Goal: Transaction & Acquisition: Purchase product/service

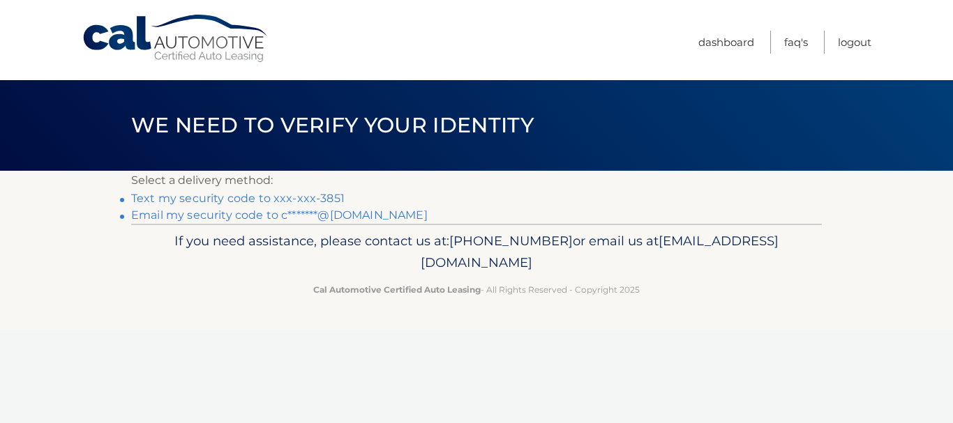
click at [301, 199] on link "Text my security code to xxx-xxx-3851" at bounding box center [237, 198] width 213 height 13
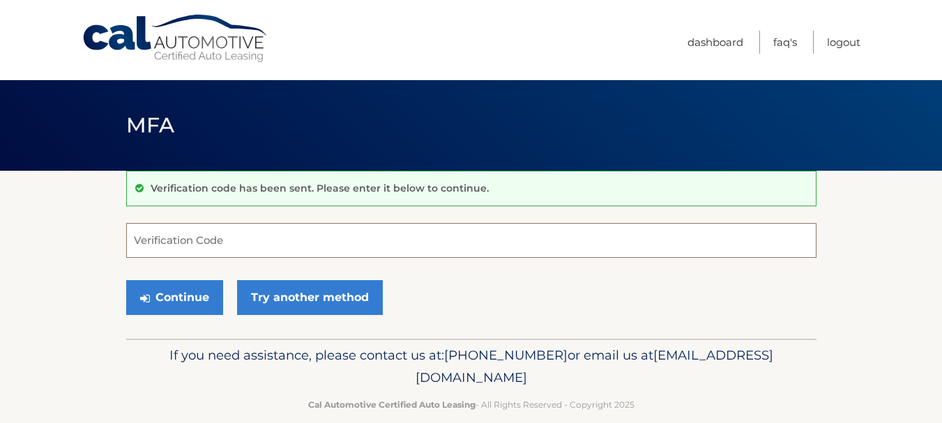
click at [186, 239] on input "Verification Code" at bounding box center [471, 240] width 690 height 35
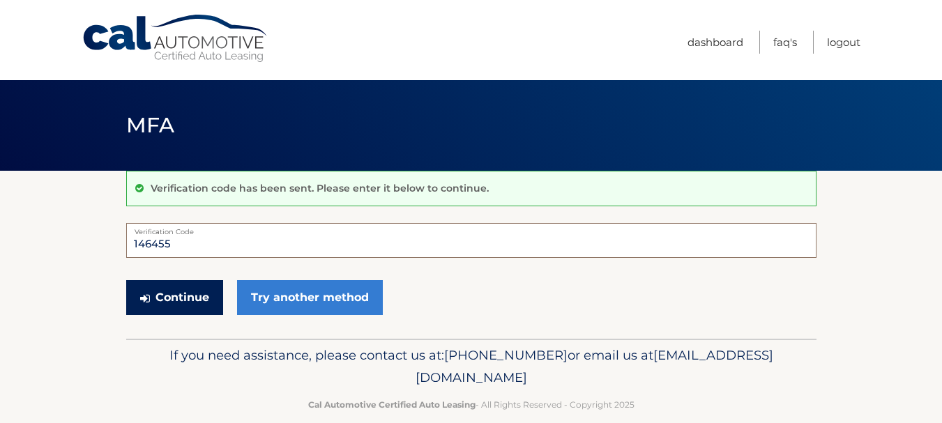
type input "146455"
click at [188, 305] on button "Continue" at bounding box center [174, 297] width 97 height 35
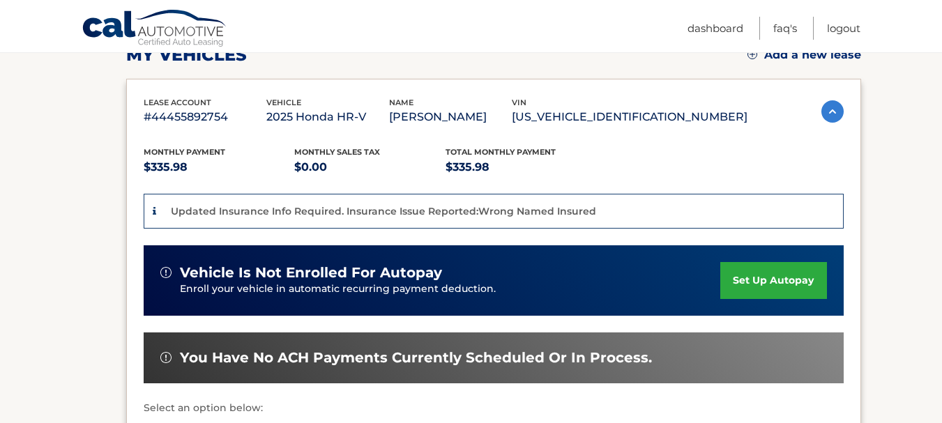
scroll to position [209, 0]
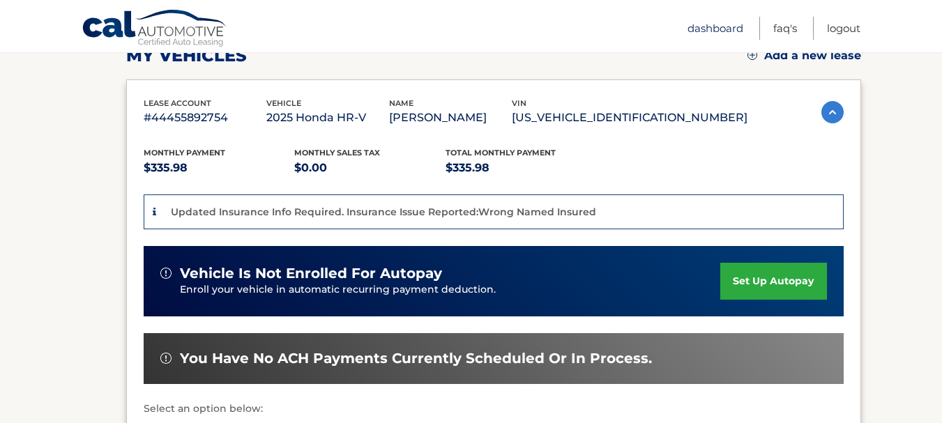
click at [709, 27] on link "Dashboard" at bounding box center [716, 28] width 56 height 23
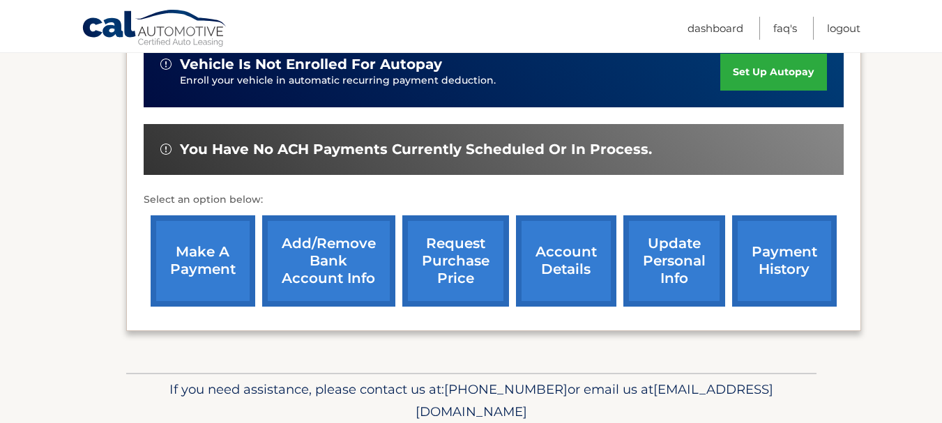
scroll to position [349, 0]
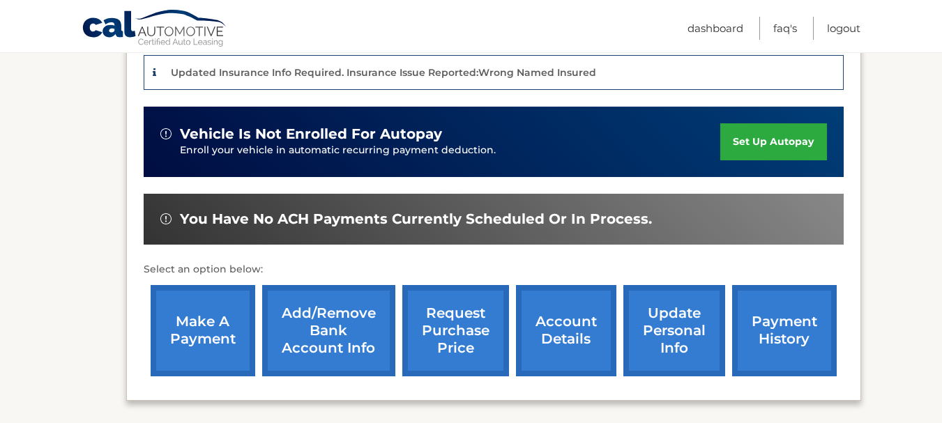
click at [207, 336] on link "make a payment" at bounding box center [203, 330] width 105 height 91
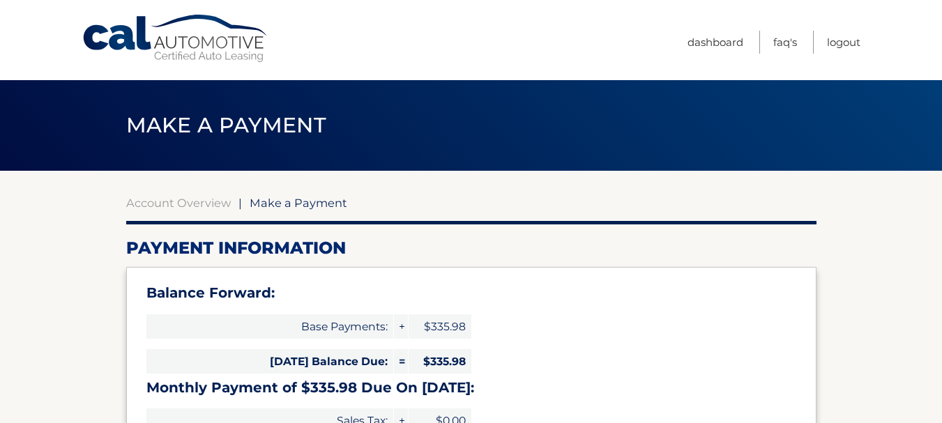
select select "ZWIzYjZjN2YtNWY3NS00MTY0LTlkNGItMWY5NDMzNmI0NzVj"
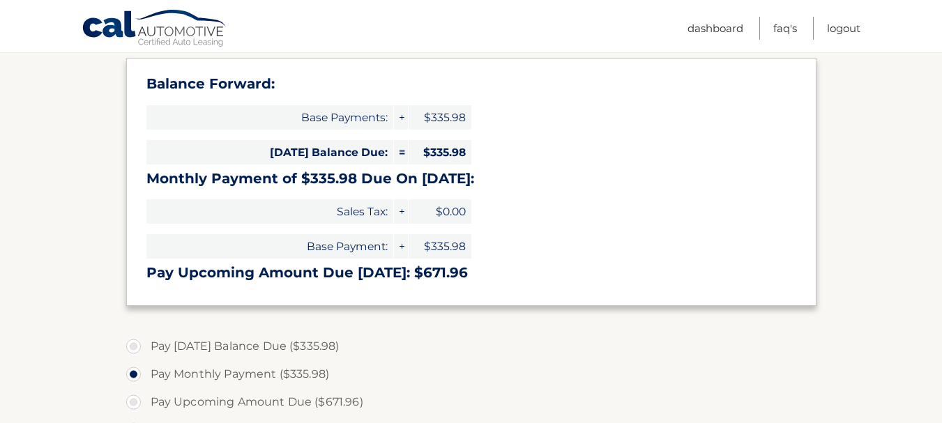
scroll to position [139, 0]
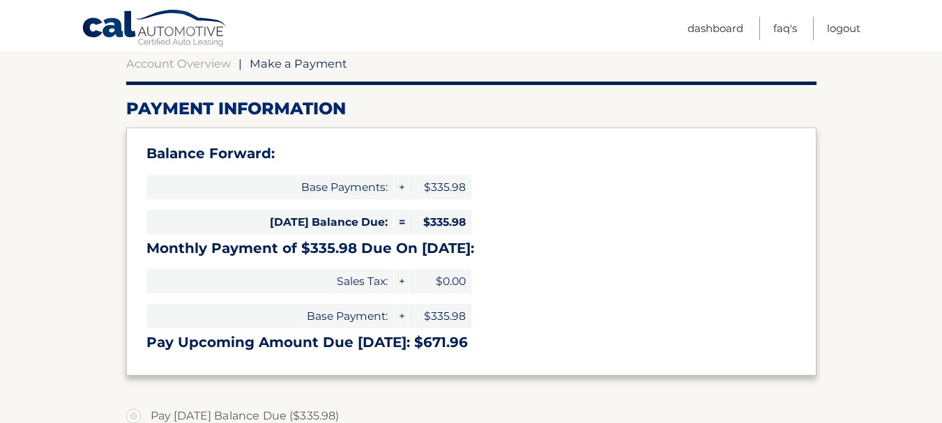
click at [257, 66] on span "Make a Payment" at bounding box center [299, 63] width 98 height 14
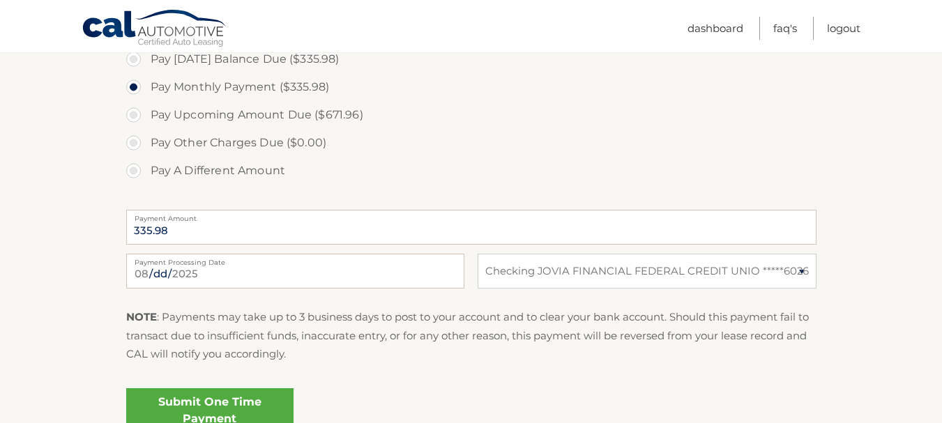
scroll to position [488, 0]
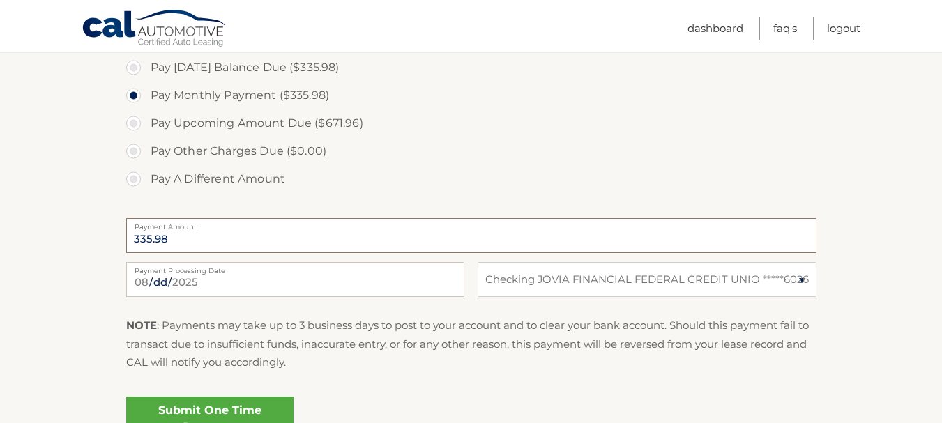
drag, startPoint x: 152, startPoint y: 239, endPoint x: 114, endPoint y: 243, distance: 37.9
click at [114, 243] on section "Account Overview | Make a Payment Payment Information Balance Forward: Base Pay…" at bounding box center [471, 72] width 942 height 779
click at [189, 242] on input "335.98" at bounding box center [471, 235] width 690 height 35
click at [148, 238] on input "335.98" at bounding box center [471, 235] width 690 height 35
click at [131, 152] on label "Pay Other Charges Due ($0.00)" at bounding box center [471, 151] width 690 height 28
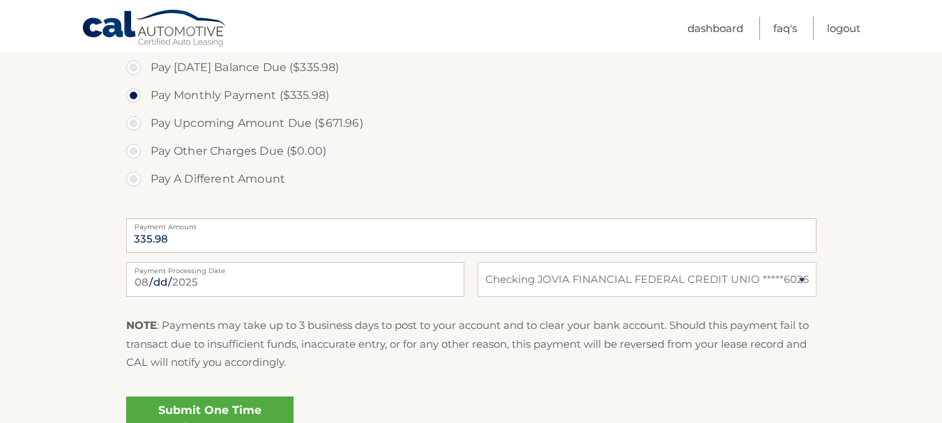
click at [135, 153] on label "Pay Other Charges Due ($0.00)" at bounding box center [471, 151] width 690 height 28
click at [135, 179] on label "Pay A Different Amount" at bounding box center [471, 179] width 690 height 28
click at [135, 179] on input "Pay A Different Amount" at bounding box center [139, 176] width 14 height 22
radio input "true"
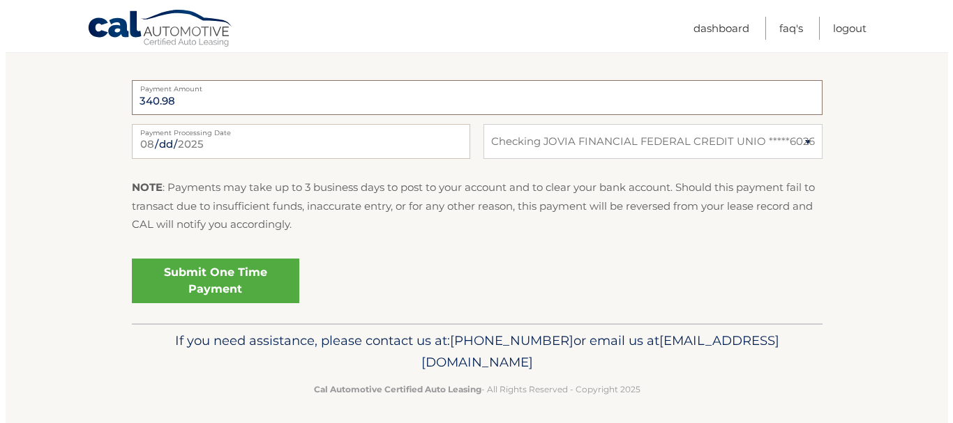
scroll to position [628, 0]
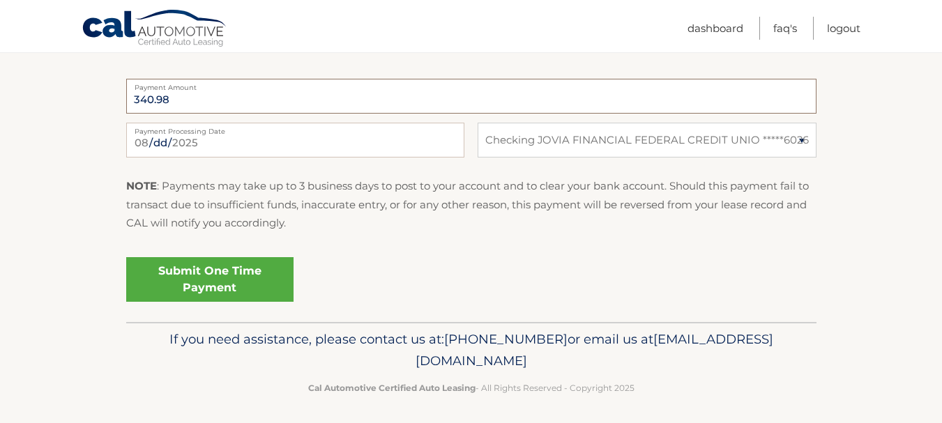
type input "340.98"
click at [202, 276] on link "Submit One Time Payment" at bounding box center [209, 279] width 167 height 45
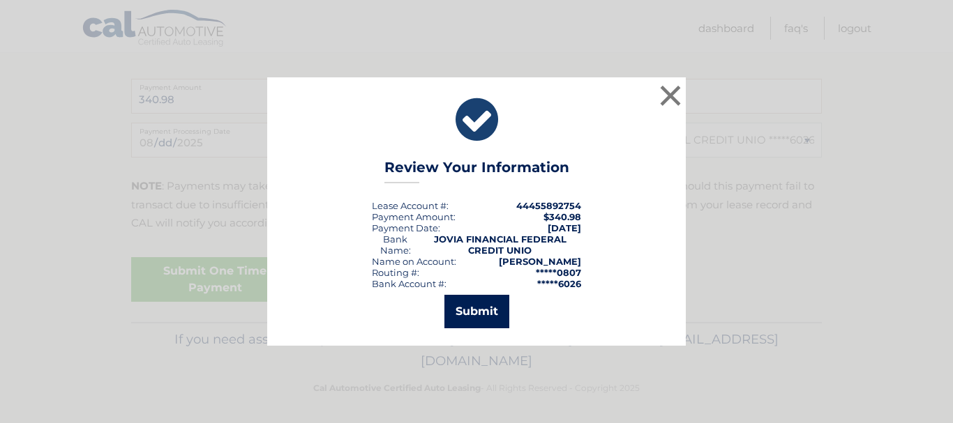
click at [474, 315] on button "Submit" at bounding box center [476, 311] width 65 height 33
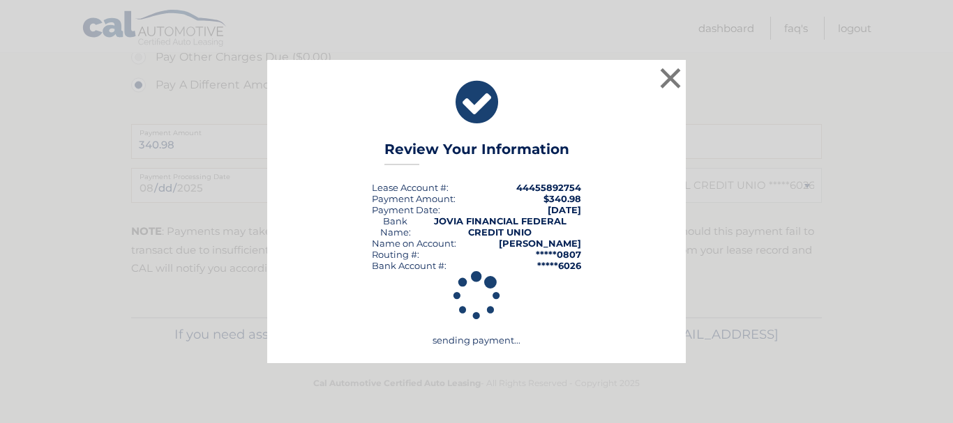
scroll to position [582, 0]
